Goal: Information Seeking & Learning: Find specific fact

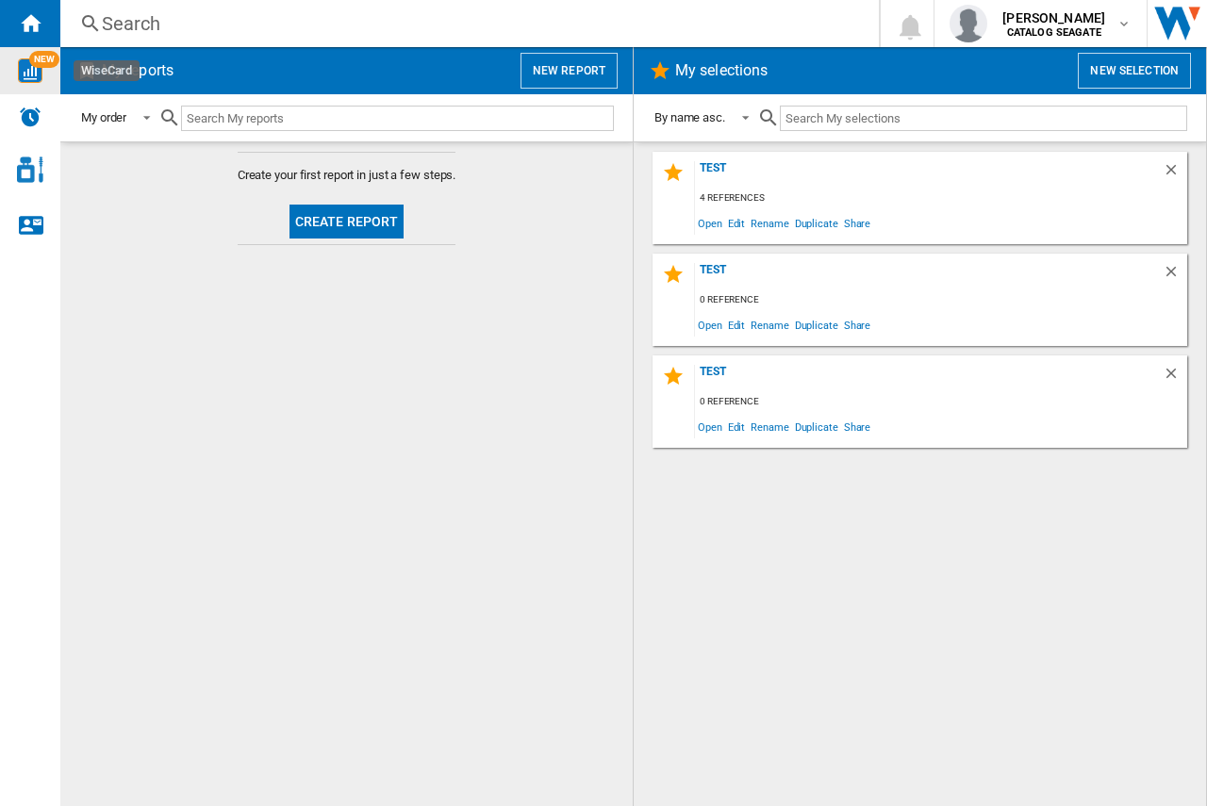
click at [42, 74] on div "NEW" at bounding box center [30, 70] width 60 height 25
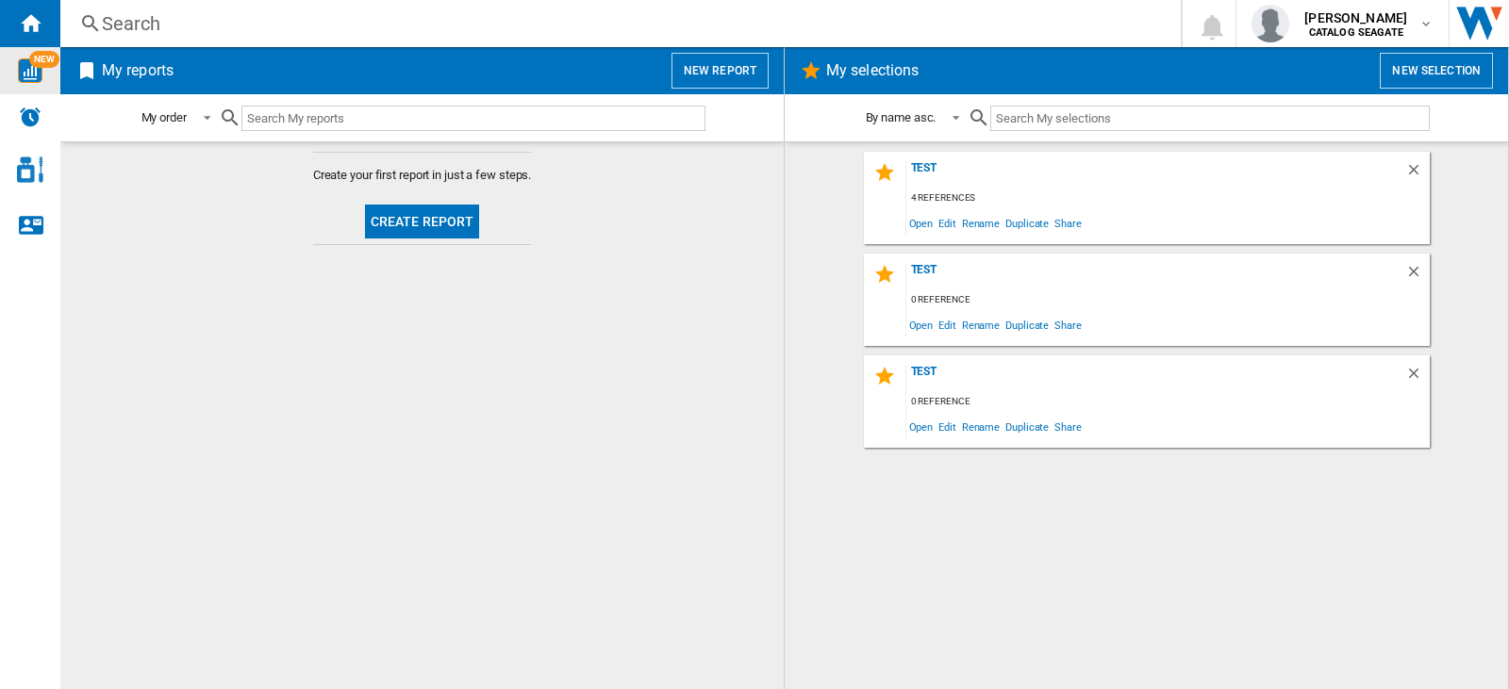
click at [169, 16] on div "Search" at bounding box center [617, 23] width 1030 height 26
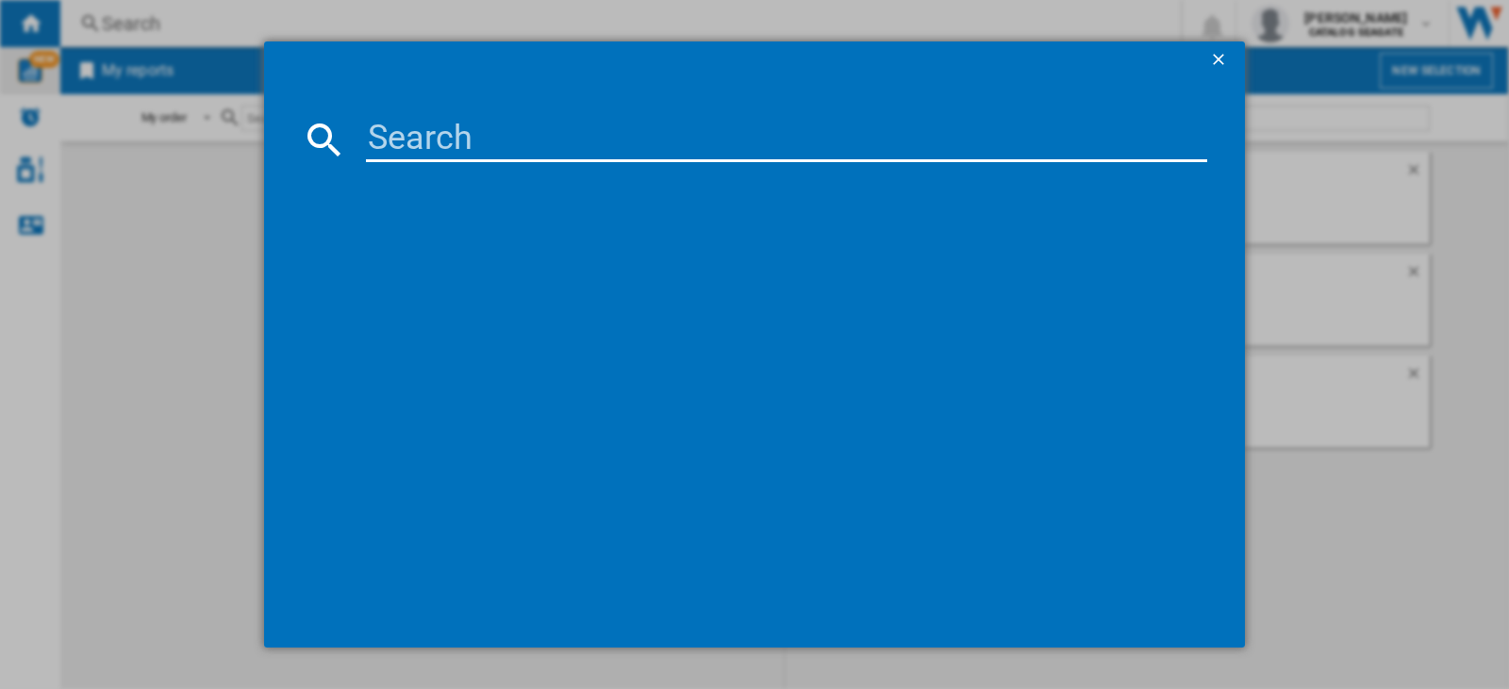
click at [438, 151] on input at bounding box center [786, 139] width 841 height 45
paste input "OPTIMUM NUTRITION GOLD STANDARD WHEY PROTEIN POWDER EXTREME MILK CHOCOLATE 2270G"
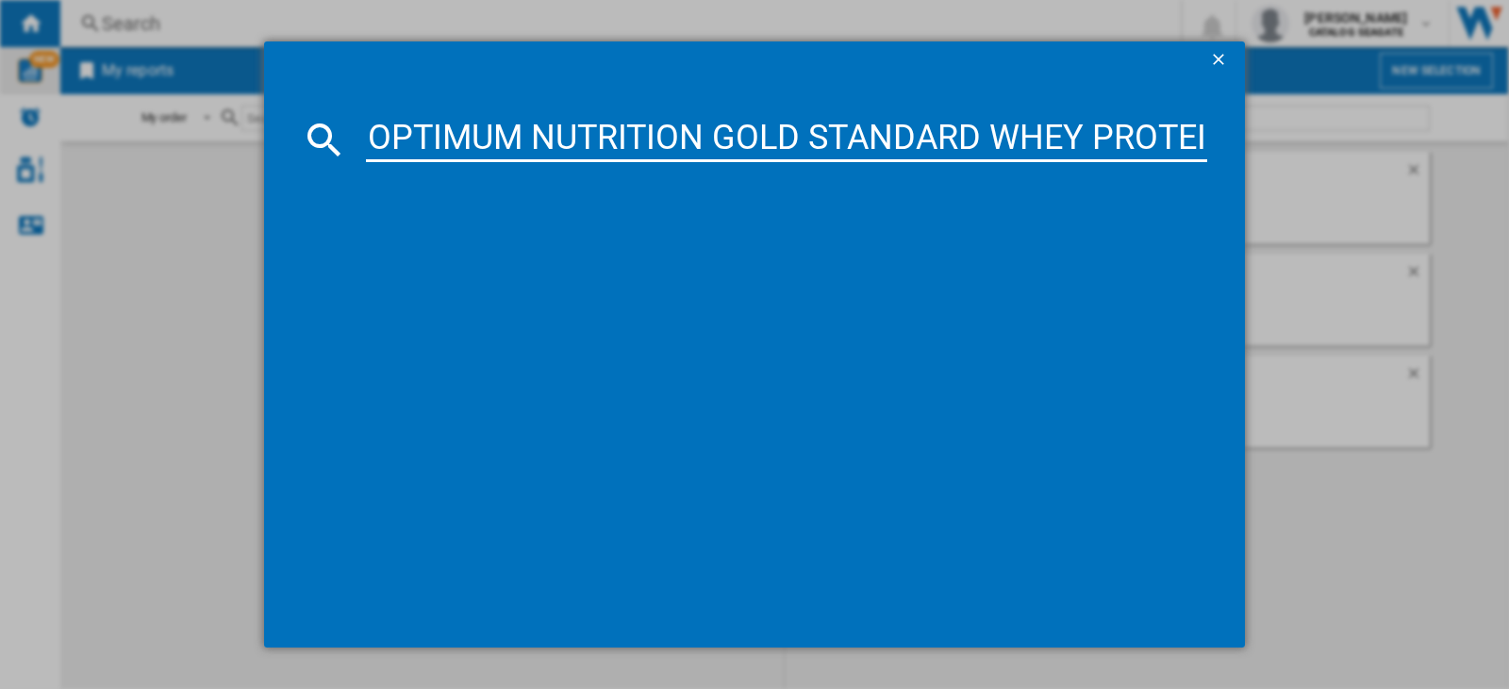
scroll to position [0, 726]
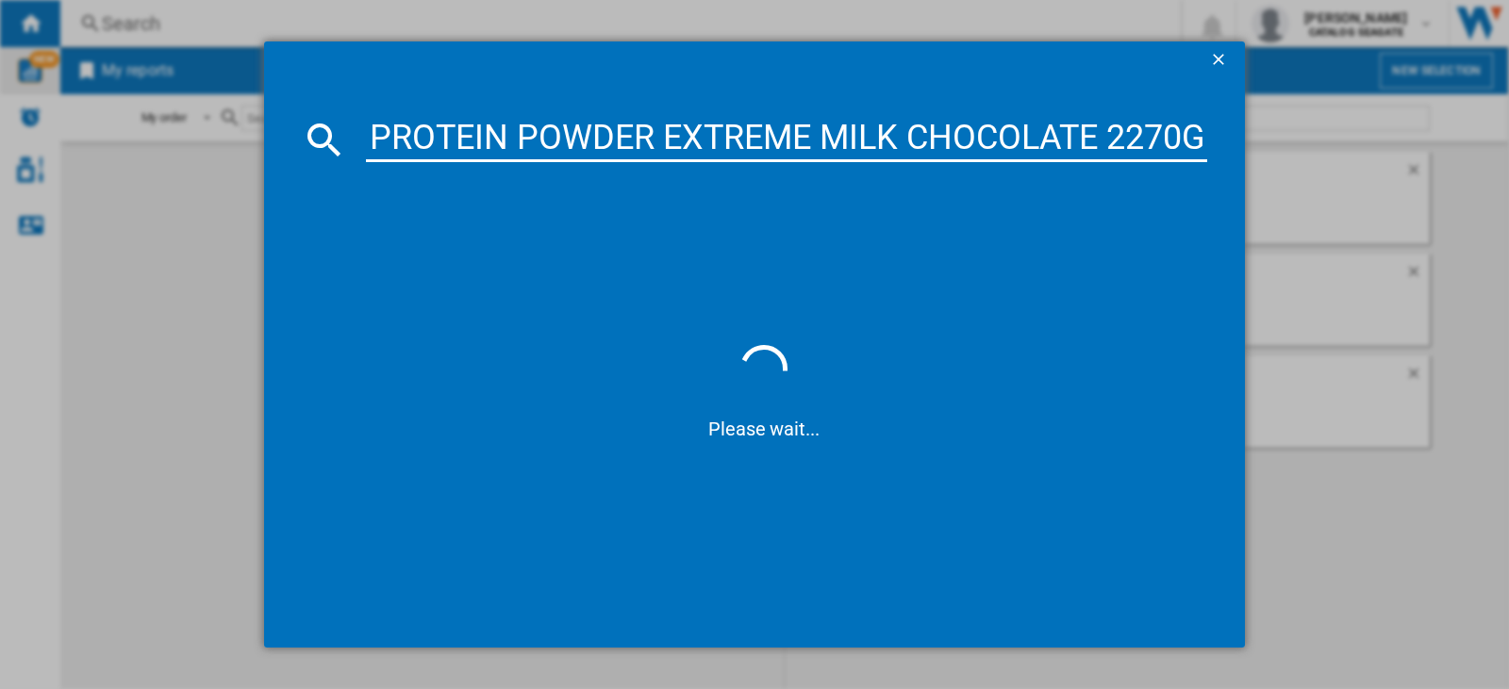
type input "OPTIMUM NUTRITION GOLD STANDARD WHEY PROTEIN POWDER EXTREME MILK CHOCOLATE 2270G"
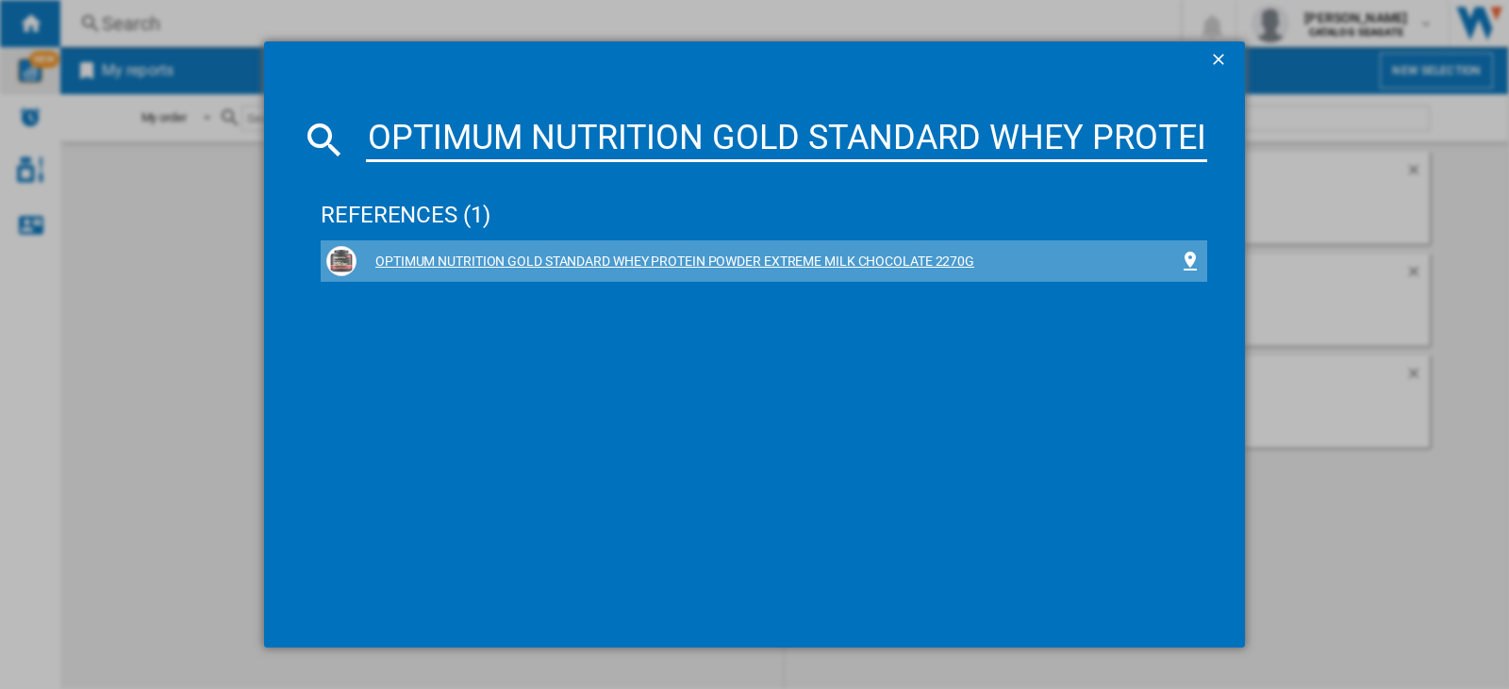
click at [874, 264] on div "OPTIMUM NUTRITION GOLD STANDARD WHEY PROTEIN POWDER EXTREME MILK CHOCOLATE 2270G" at bounding box center [767, 262] width 822 height 19
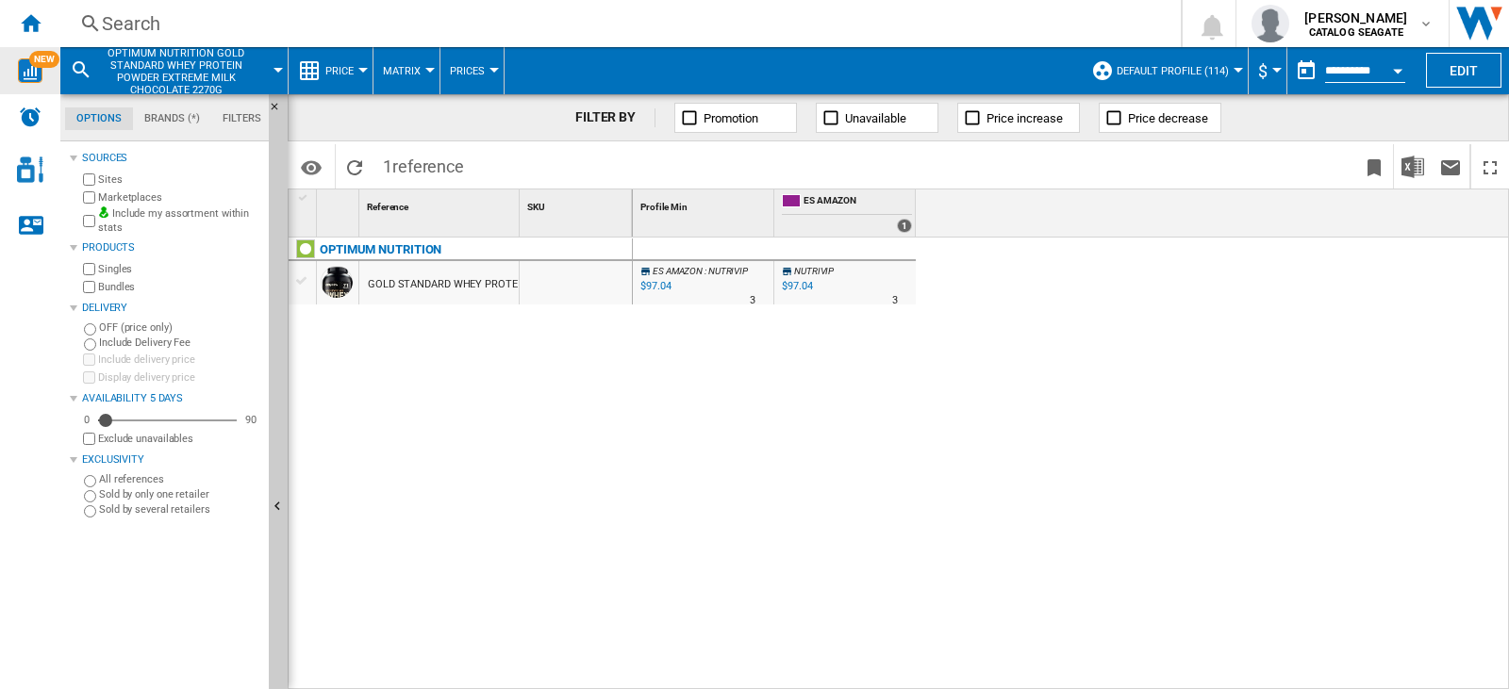
click at [785, 290] on div "$97.04" at bounding box center [797, 286] width 30 height 12
click at [862, 323] on div "ES AMAZON : NUTRIVIP -1.0 % $97.04 % N/A 3 ES AMAZON : NUTRIVIP NUTRIVIP -1.0 %…" at bounding box center [1071, 464] width 877 height 453
